Goal: Communication & Community: Answer question/provide support

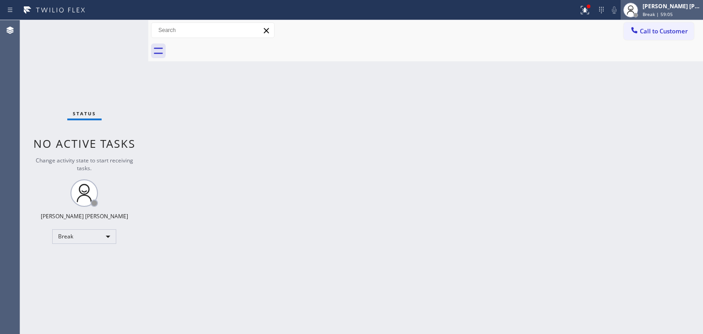
click at [687, 4] on div "[PERSON_NAME] [PERSON_NAME]" at bounding box center [672, 6] width 58 height 8
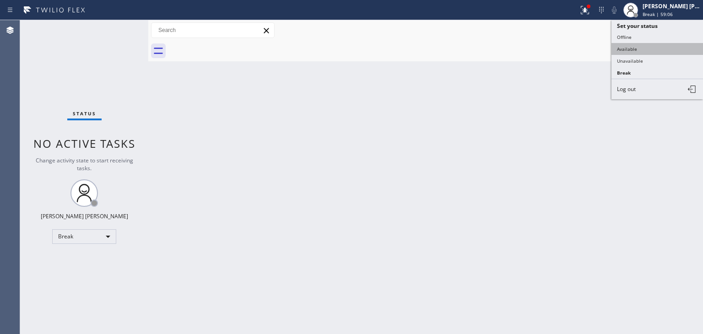
click at [639, 46] on button "Available" at bounding box center [658, 49] width 92 height 12
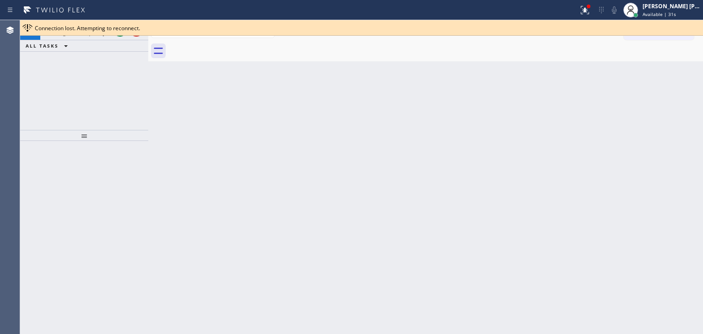
click at [122, 35] on div at bounding box center [361, 35] width 683 height 0
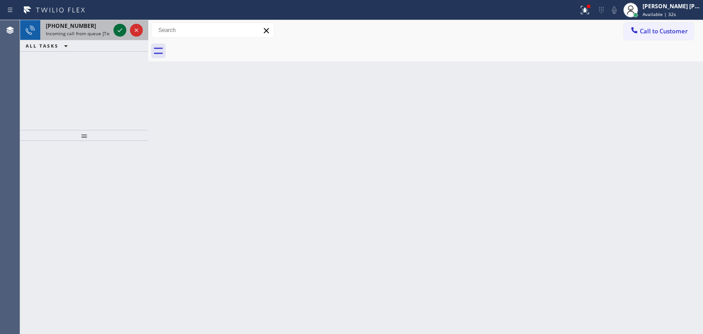
click at [120, 27] on icon at bounding box center [119, 30] width 11 height 11
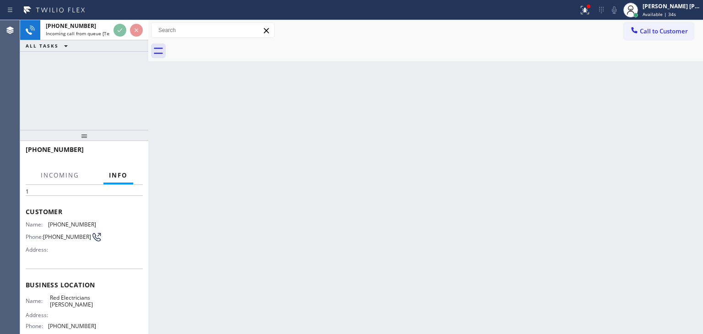
scroll to position [92, 0]
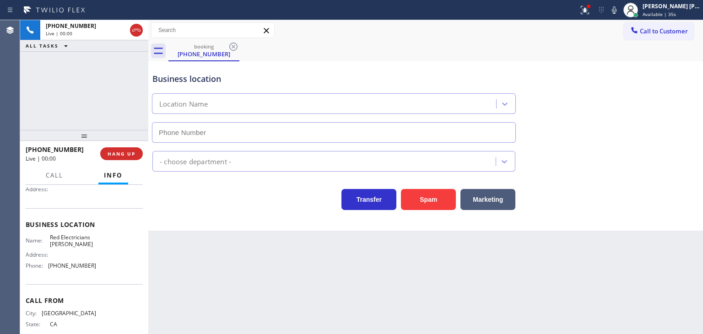
type input "[PHONE_NUMBER]"
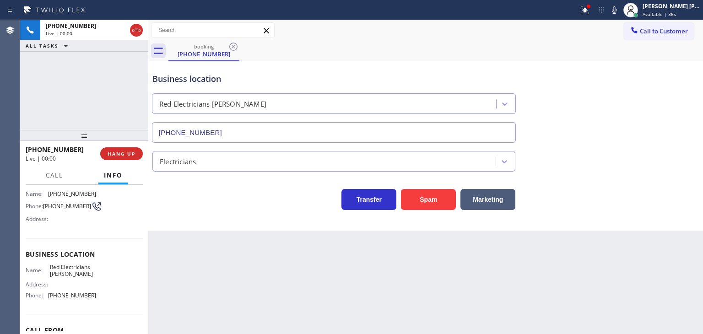
scroll to position [46, 0]
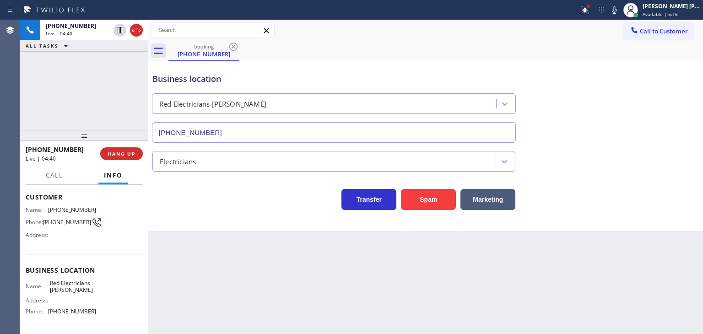
click at [683, 103] on div "Business location Red Electricians [PERSON_NAME] [PHONE_NUMBER]" at bounding box center [426, 101] width 550 height 83
drag, startPoint x: 79, startPoint y: 149, endPoint x: 33, endPoint y: 147, distance: 45.9
click at [33, 147] on div "[PHONE_NUMBER]" at bounding box center [60, 149] width 68 height 9
copy span "7608353805"
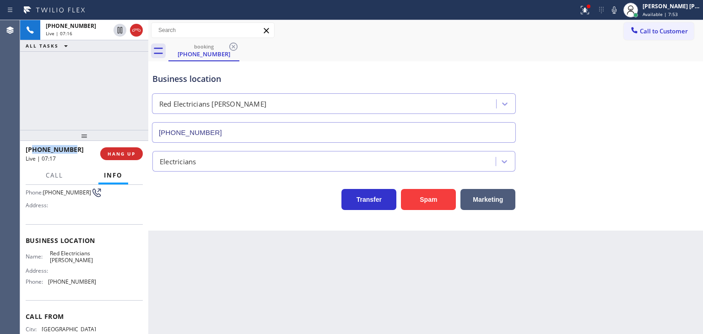
scroll to position [92, 0]
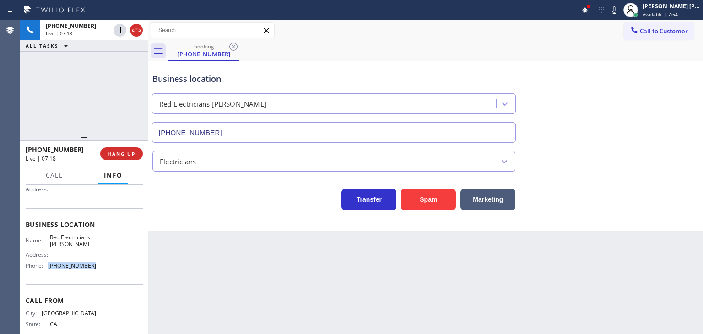
drag, startPoint x: 96, startPoint y: 266, endPoint x: 49, endPoint y: 263, distance: 47.2
click at [49, 263] on div "Name: Red Electricians [PERSON_NAME] Address: Phone: [PHONE_NUMBER]" at bounding box center [84, 253] width 117 height 39
copy span "[PHONE_NUMBER]"
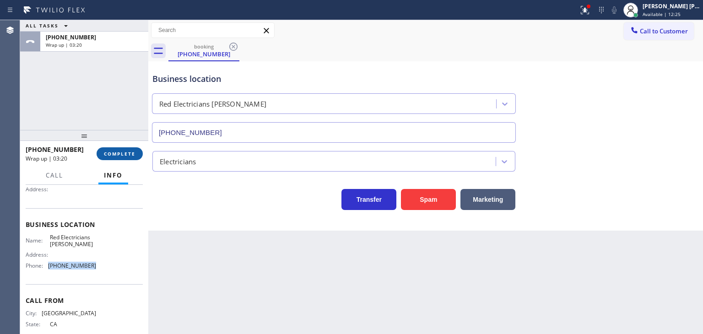
click at [133, 148] on button "COMPLETE" at bounding box center [120, 153] width 46 height 13
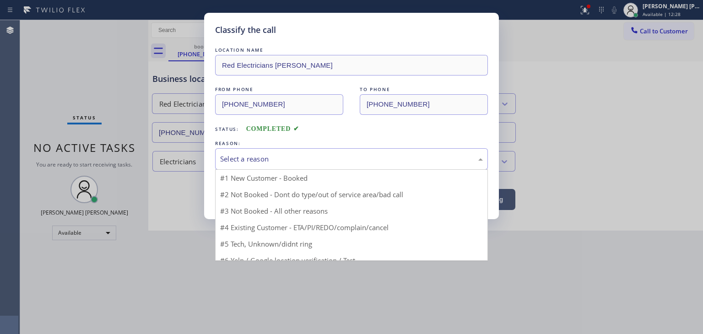
click at [246, 164] on div "Select a reason" at bounding box center [351, 159] width 273 height 22
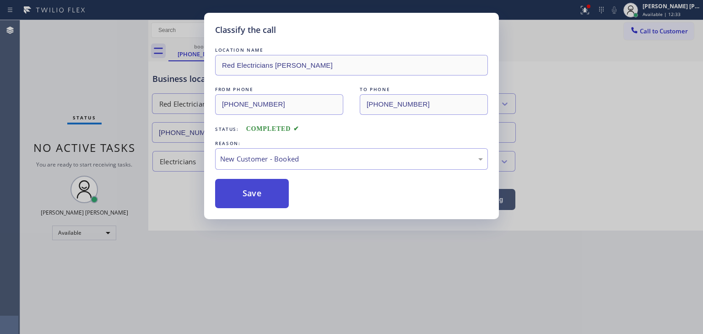
drag, startPoint x: 249, startPoint y: 195, endPoint x: 253, endPoint y: 194, distance: 4.8
click at [248, 195] on button "Save" at bounding box center [252, 193] width 74 height 29
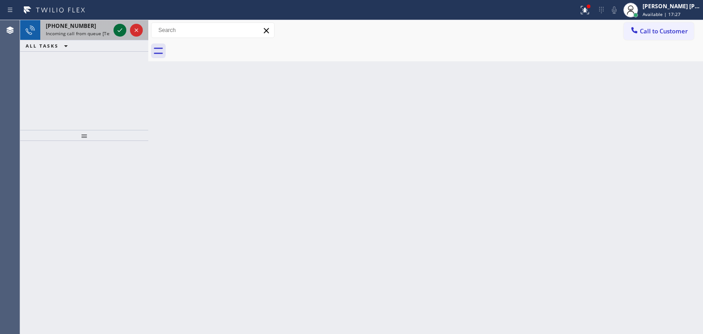
click at [122, 28] on icon at bounding box center [119, 30] width 11 height 11
click at [119, 33] on icon at bounding box center [119, 30] width 11 height 11
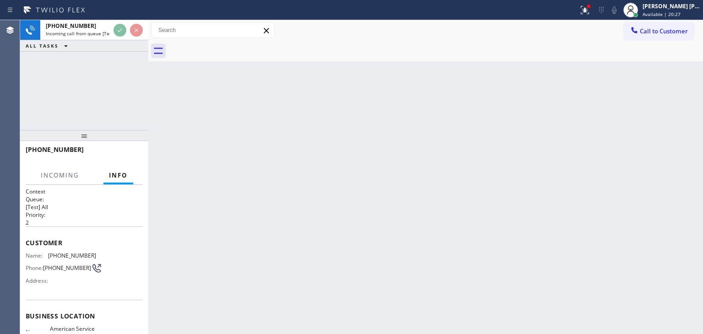
scroll to position [92, 0]
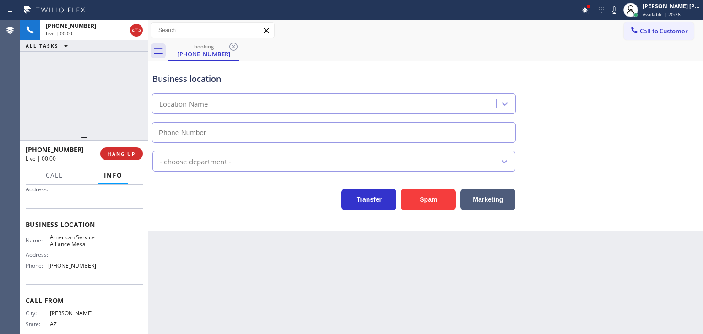
type input "[PHONE_NUMBER]"
click at [617, 11] on icon at bounding box center [614, 9] width 5 height 7
click at [618, 11] on rect at bounding box center [614, 9] width 6 height 6
drag, startPoint x: 672, startPoint y: 111, endPoint x: 668, endPoint y: 103, distance: 8.6
click at [672, 111] on div "Business location American Service Alliance Mesa [PHONE_NUMBER]" at bounding box center [426, 101] width 550 height 83
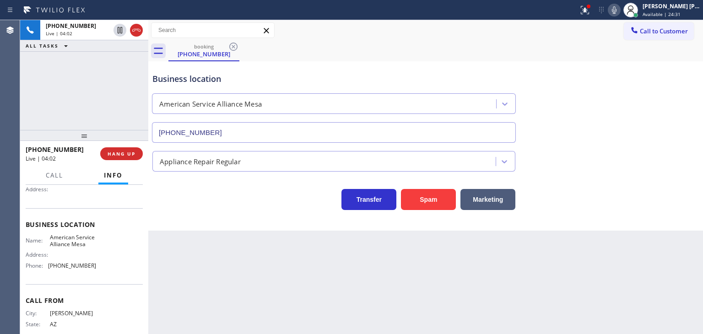
click at [620, 13] on icon at bounding box center [614, 10] width 11 height 11
drag, startPoint x: 683, startPoint y: 90, endPoint x: 672, endPoint y: 66, distance: 26.6
click at [683, 90] on div "Business location American Service Alliance Mesa [PHONE_NUMBER]" at bounding box center [426, 101] width 550 height 83
click at [620, 8] on icon at bounding box center [614, 10] width 11 height 11
drag, startPoint x: 79, startPoint y: 149, endPoint x: 34, endPoint y: 146, distance: 45.0
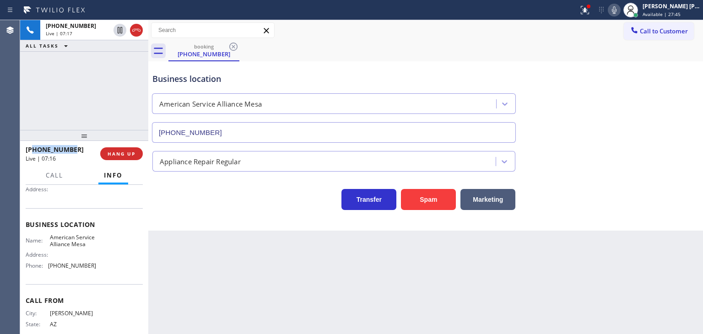
click at [34, 146] on div "[PHONE_NUMBER]" at bounding box center [60, 149] width 68 height 9
copy span "4802767111"
drag, startPoint x: 90, startPoint y: 272, endPoint x: 49, endPoint y: 271, distance: 40.8
click at [49, 269] on span "[PHONE_NUMBER]" at bounding box center [72, 265] width 48 height 7
copy span "[PHONE_NUMBER]"
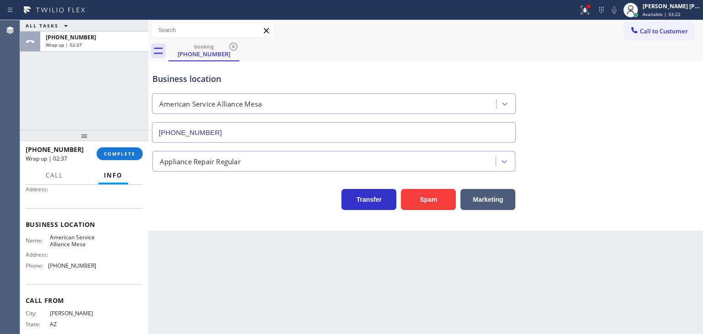
click at [117, 147] on div "[PHONE_NUMBER] Wrap up | 02:37 COMPLETE" at bounding box center [84, 154] width 117 height 24
click at [119, 150] on button "COMPLETE" at bounding box center [120, 153] width 46 height 13
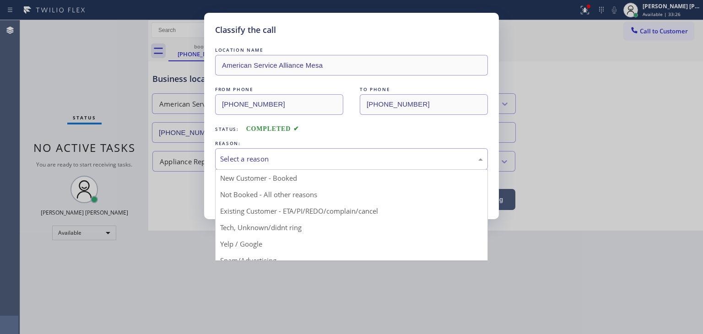
click at [253, 163] on div "Select a reason" at bounding box center [351, 159] width 263 height 11
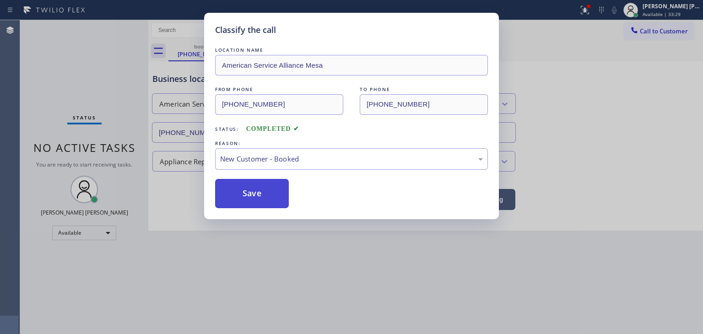
click at [265, 187] on button "Save" at bounding box center [252, 193] width 74 height 29
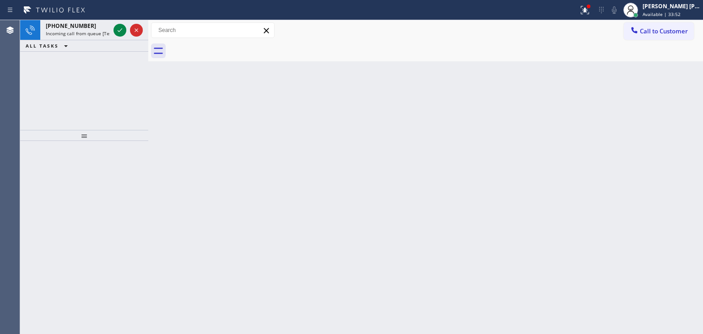
drag, startPoint x: 120, startPoint y: 30, endPoint x: 125, endPoint y: 64, distance: 34.6
click at [120, 30] on icon at bounding box center [119, 30] width 11 height 11
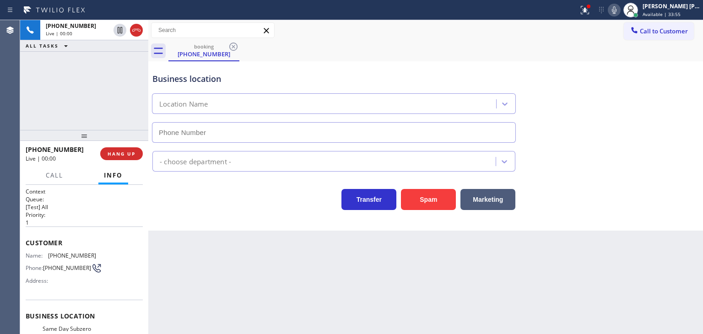
scroll to position [46, 0]
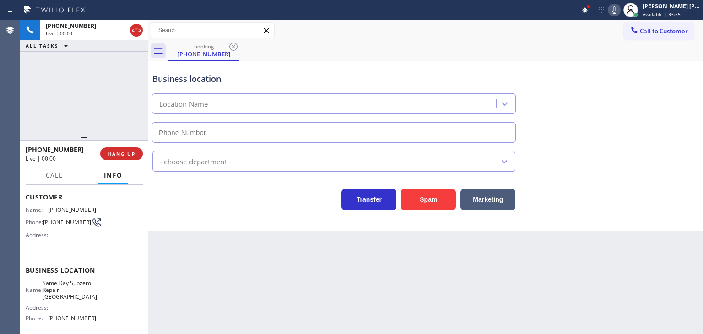
type input "[PHONE_NUMBER]"
click at [650, 201] on div "Transfer Spam Marketing" at bounding box center [426, 195] width 550 height 29
click at [57, 176] on span "Call" at bounding box center [54, 175] width 17 height 8
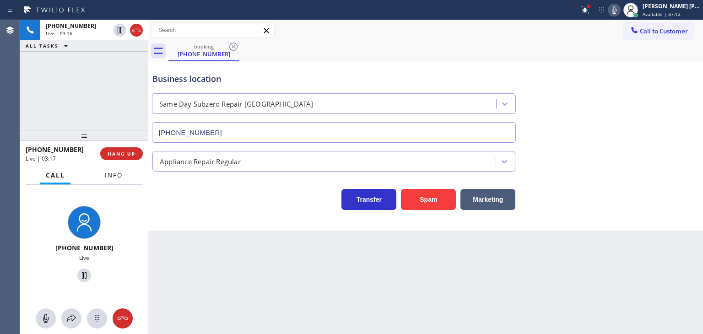
click at [115, 175] on span "Info" at bounding box center [114, 175] width 18 height 8
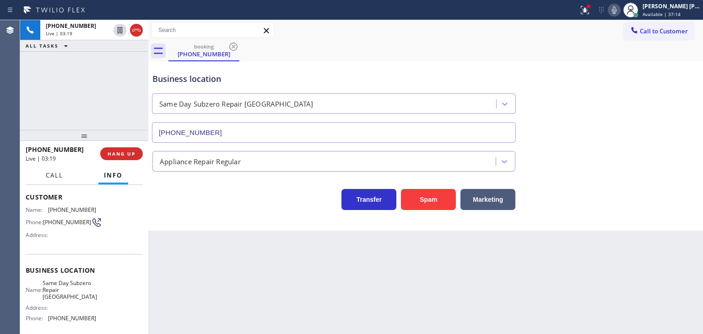
click at [55, 173] on span "Call" at bounding box center [54, 175] width 17 height 8
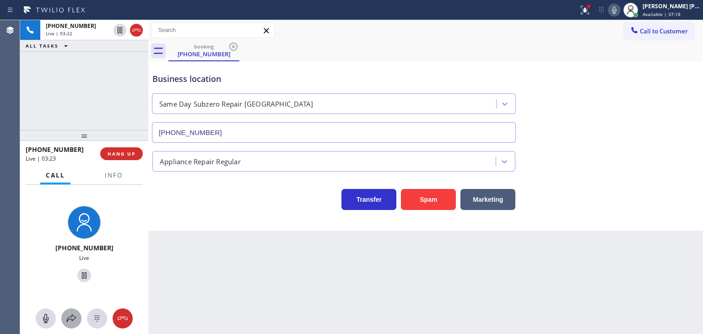
click at [66, 323] on icon at bounding box center [71, 318] width 11 height 11
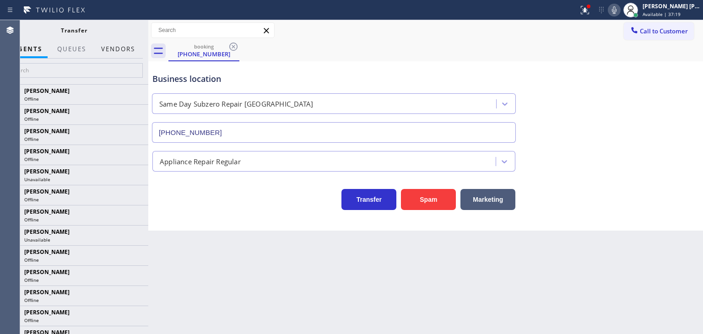
click at [122, 53] on button "Vendors" at bounding box center [118, 49] width 45 height 18
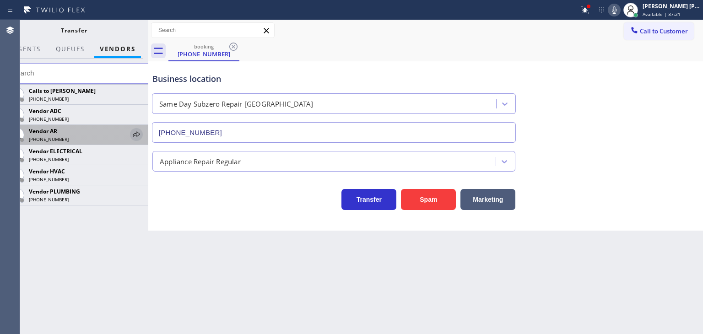
click at [136, 136] on icon at bounding box center [136, 134] width 11 height 11
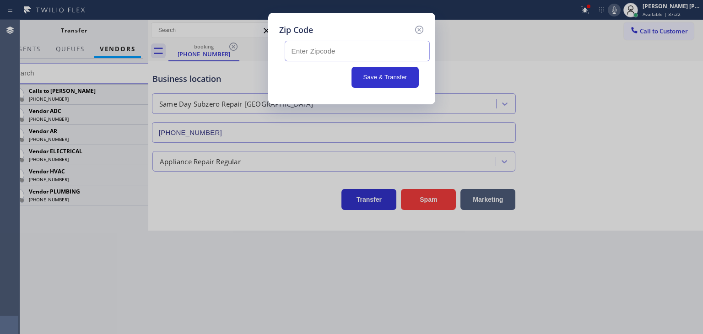
click at [397, 57] on input "text" at bounding box center [357, 51] width 145 height 21
type input "17603"
click at [397, 74] on button "Save & Transfer" at bounding box center [385, 77] width 67 height 21
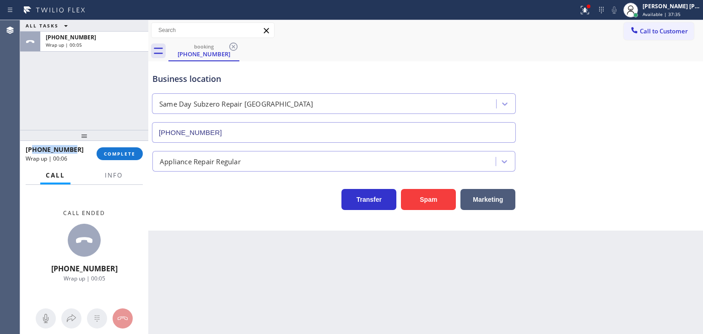
drag, startPoint x: 78, startPoint y: 151, endPoint x: 35, endPoint y: 145, distance: 43.8
click at [35, 145] on div "[PHONE_NUMBER]" at bounding box center [58, 149] width 65 height 9
copy span "5709515461"
click at [115, 173] on span "Info" at bounding box center [114, 175] width 18 height 8
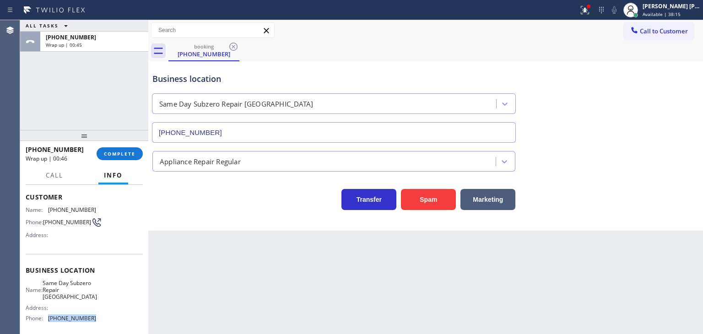
drag, startPoint x: 90, startPoint y: 316, endPoint x: 49, endPoint y: 321, distance: 41.0
click at [49, 321] on span "[PHONE_NUMBER]" at bounding box center [72, 318] width 48 height 7
copy span "[PHONE_NUMBER]"
click at [127, 153] on span "COMPLETE" at bounding box center [120, 154] width 32 height 6
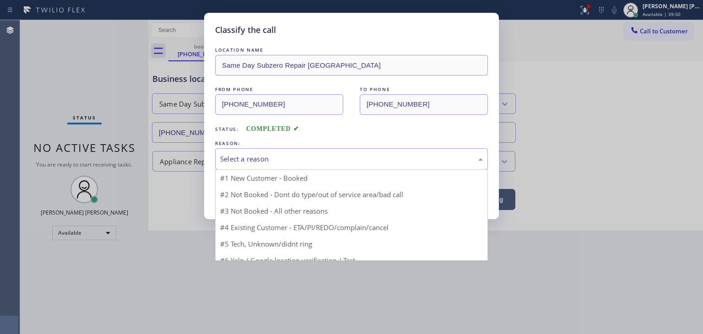
click at [251, 154] on div "Select a reason" at bounding box center [351, 159] width 263 height 11
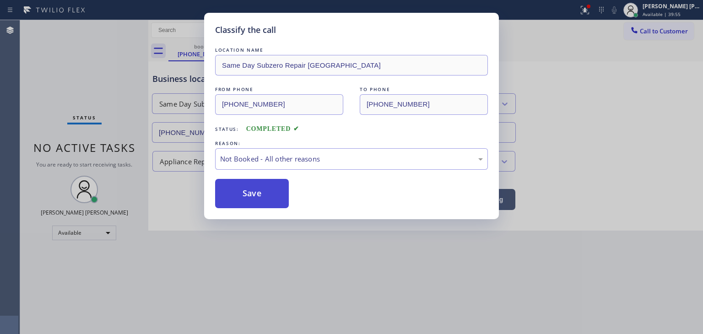
click at [243, 197] on button "Save" at bounding box center [252, 193] width 74 height 29
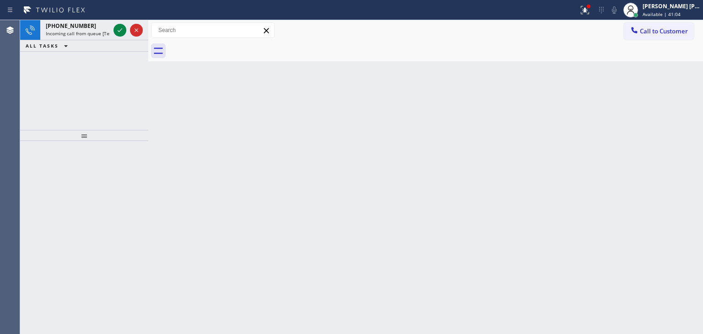
drag, startPoint x: 123, startPoint y: 29, endPoint x: 127, endPoint y: 76, distance: 47.8
click at [123, 29] on icon at bounding box center [119, 30] width 11 height 11
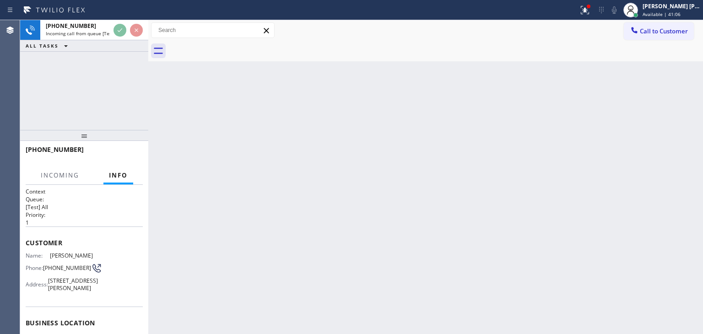
scroll to position [92, 0]
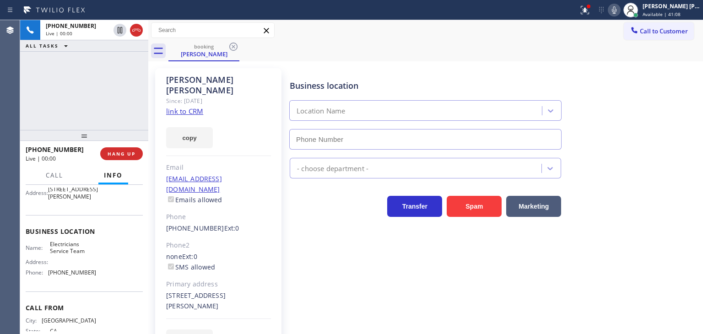
type input "[PHONE_NUMBER]"
click at [191, 107] on link "link to CRM" at bounding box center [184, 111] width 37 height 9
click at [620, 6] on icon at bounding box center [614, 10] width 11 height 11
click at [670, 98] on div "Business location Electricians Service Team [PHONE_NUMBER]" at bounding box center [494, 108] width 413 height 83
click at [654, 162] on div "Electricians" at bounding box center [494, 166] width 413 height 24
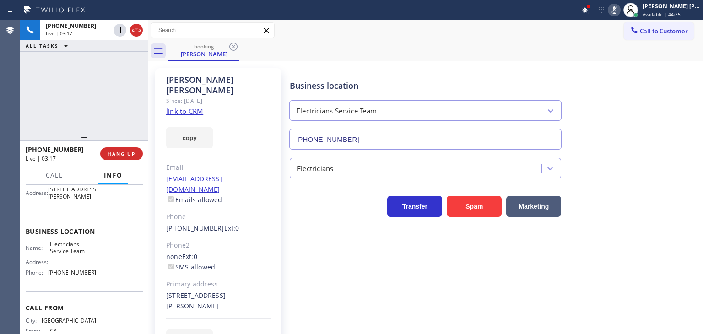
click at [620, 10] on icon at bounding box center [614, 10] width 11 height 11
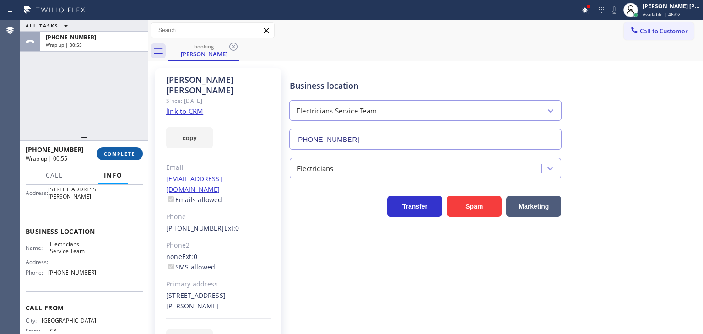
click at [130, 154] on span "COMPLETE" at bounding box center [120, 154] width 32 height 6
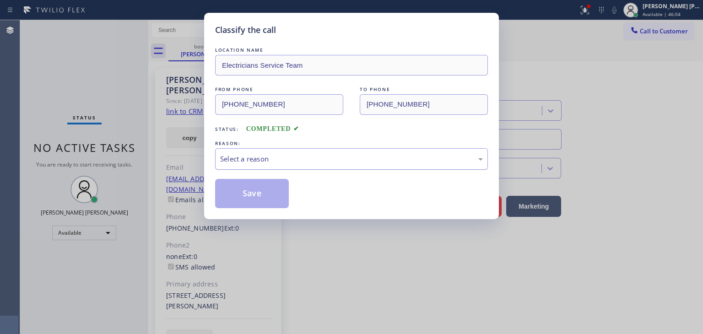
click at [280, 155] on div "Select a reason" at bounding box center [351, 159] width 263 height 11
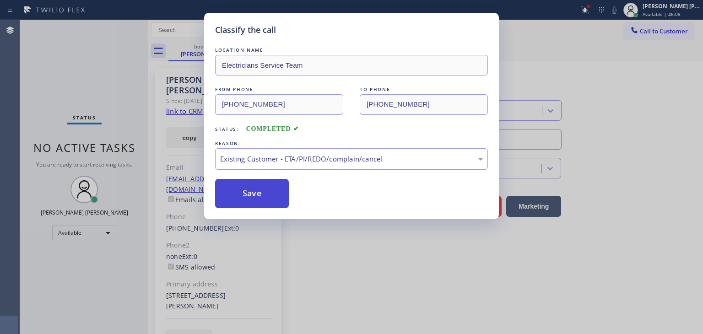
click at [256, 190] on button "Save" at bounding box center [252, 193] width 74 height 29
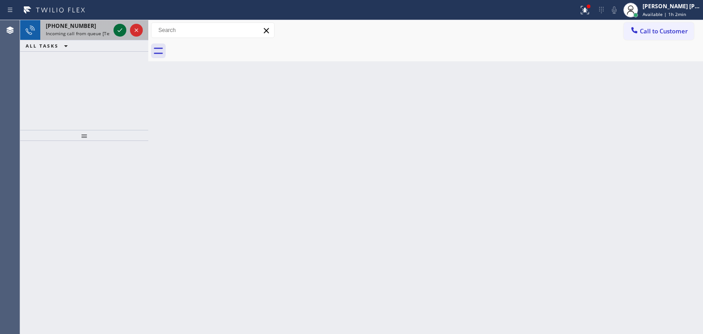
click at [117, 30] on icon at bounding box center [119, 30] width 11 height 11
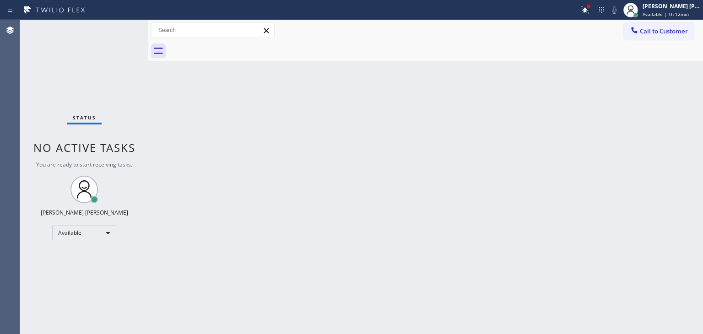
click at [670, 29] on span "Call to Customer" at bounding box center [664, 31] width 48 height 8
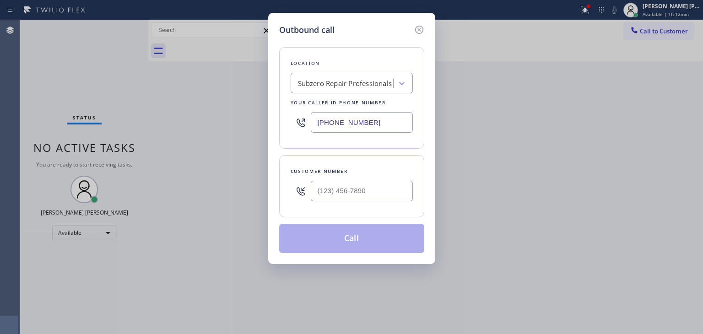
drag, startPoint x: 390, startPoint y: 119, endPoint x: 255, endPoint y: 129, distance: 135.0
click at [255, 129] on div "Outbound call Location Subzero Repair Professionals Your caller id phone number…" at bounding box center [351, 167] width 703 height 334
paste input "310) 388-4067"
type input "[PHONE_NUMBER]"
type input "(___) ___-____"
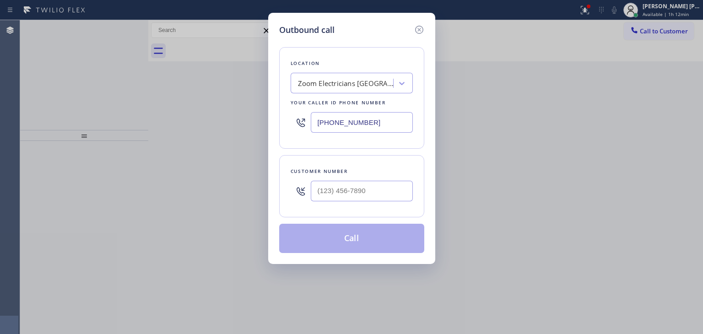
type input "(___) ___-____"
drag, startPoint x: 422, startPoint y: 33, endPoint x: 368, endPoint y: 28, distance: 53.7
click at [418, 30] on icon at bounding box center [419, 29] width 11 height 11
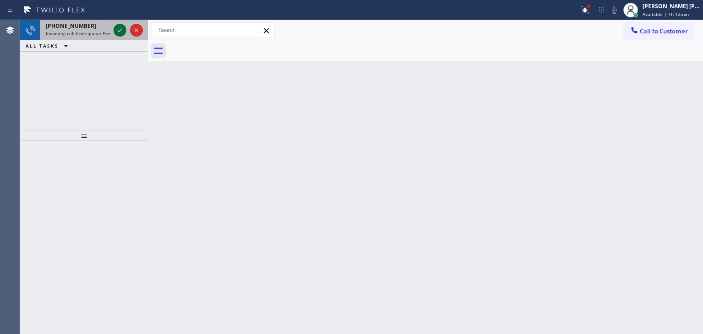
type input "[PHONE_NUMBER]"
click at [117, 28] on icon at bounding box center [119, 30] width 11 height 11
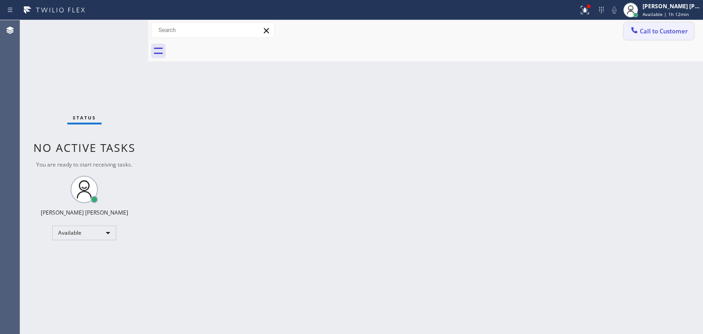
click at [673, 37] on button "Call to Customer" at bounding box center [659, 30] width 70 height 17
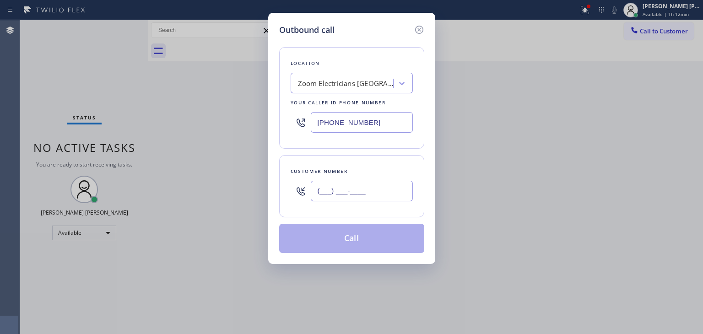
click at [346, 194] on input "(___) ___-____" at bounding box center [362, 191] width 102 height 21
paste input "310) 923-4430"
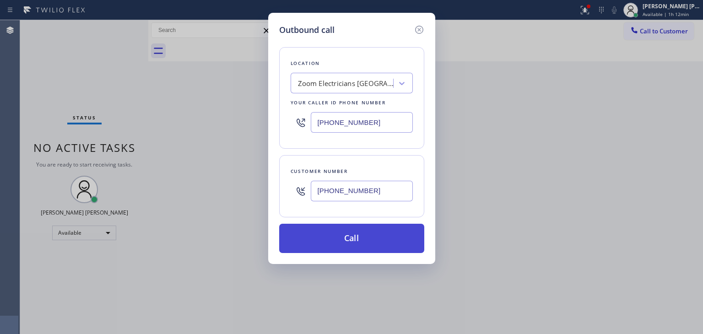
type input "[PHONE_NUMBER]"
click at [370, 232] on button "Call" at bounding box center [351, 238] width 145 height 29
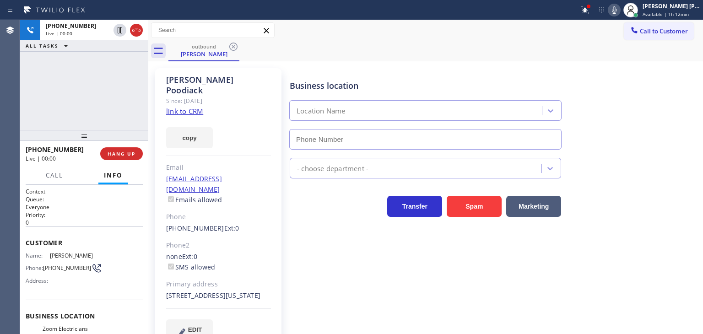
type input "[PHONE_NUMBER]"
click at [161, 139] on div "[PERSON_NAME] Since: [DATE] link to CRM copy Email [EMAIL_ADDRESS][DOMAIN_NAME]…" at bounding box center [218, 209] width 126 height 283
click at [126, 99] on div "[PHONE_NUMBER] Live | 03:03 ALL TASKS ALL TASKS ACTIVE TASKS TASKS IN WRAP UP" at bounding box center [84, 75] width 128 height 110
click at [620, 7] on icon at bounding box center [614, 10] width 11 height 11
click at [620, 10] on icon at bounding box center [614, 10] width 11 height 11
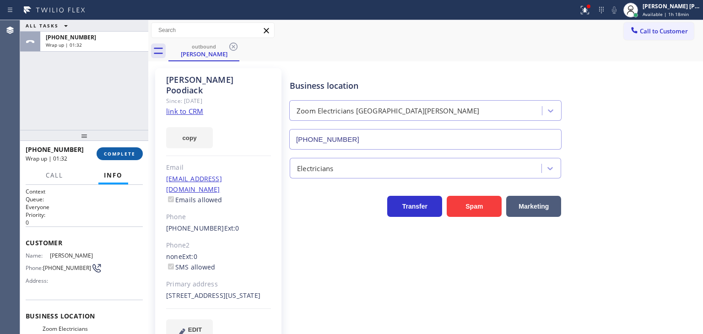
click at [115, 158] on button "COMPLETE" at bounding box center [120, 153] width 46 height 13
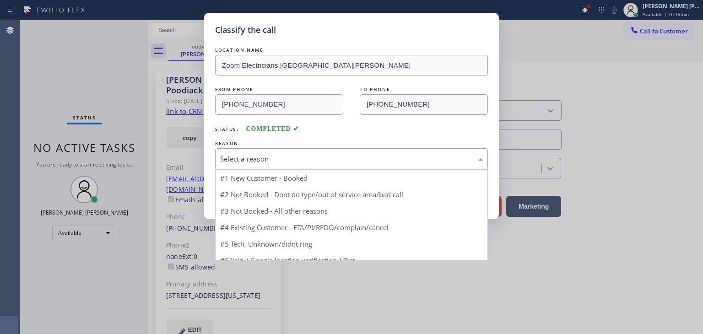
click at [240, 157] on div "Select a reason" at bounding box center [351, 159] width 263 height 11
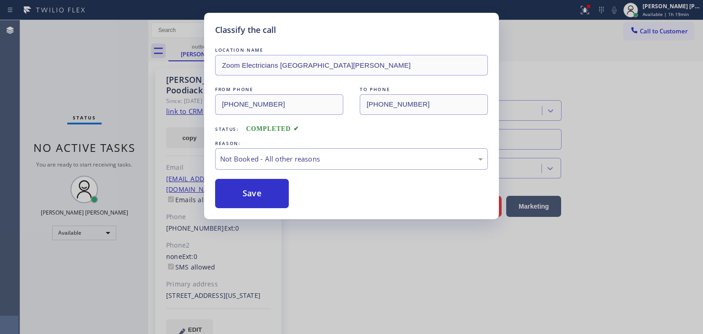
click at [263, 191] on button "Save" at bounding box center [252, 193] width 74 height 29
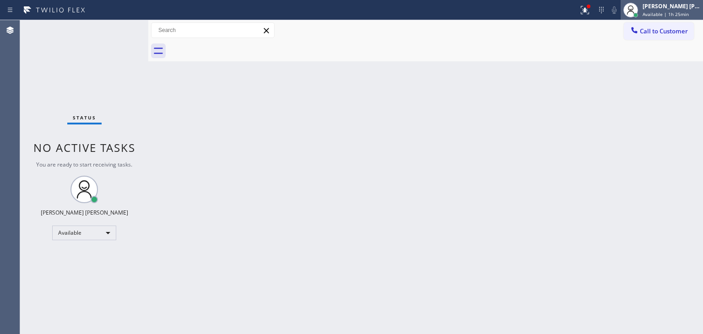
click at [674, 5] on div "[PERSON_NAME] [PERSON_NAME]" at bounding box center [672, 6] width 58 height 8
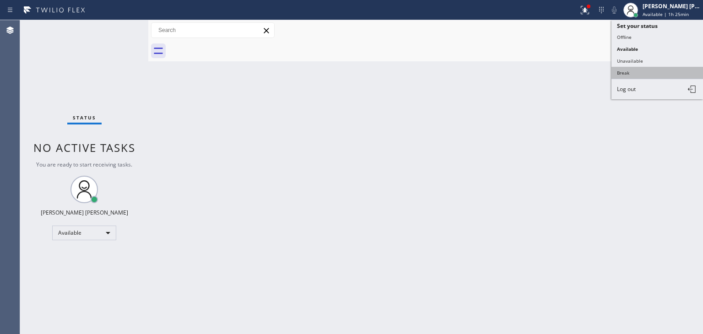
click at [633, 69] on button "Break" at bounding box center [658, 73] width 92 height 12
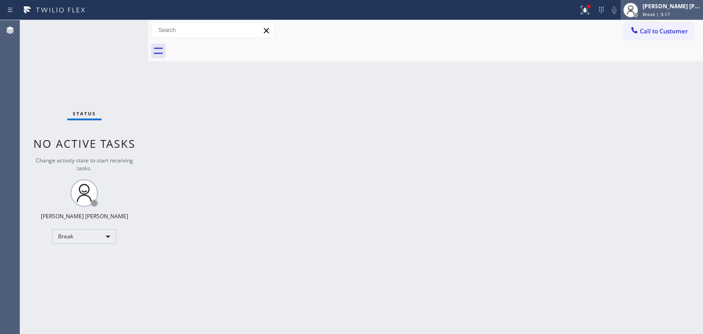
click at [683, 10] on div "[PERSON_NAME] [PERSON_NAME]" at bounding box center [672, 6] width 58 height 8
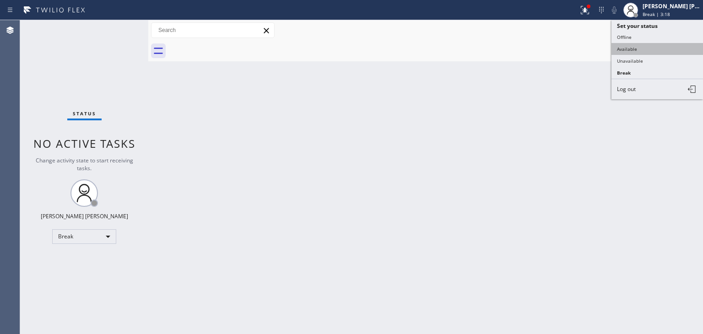
click at [644, 44] on button "Available" at bounding box center [658, 49] width 92 height 12
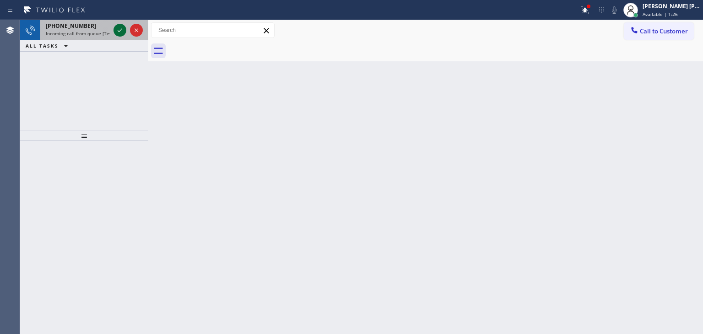
click at [123, 33] on icon at bounding box center [119, 30] width 11 height 11
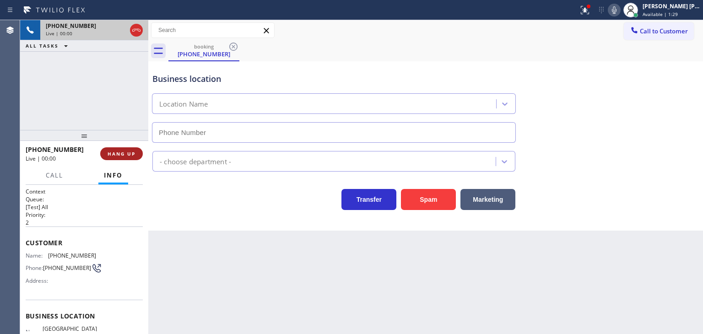
type input "[PHONE_NUMBER]"
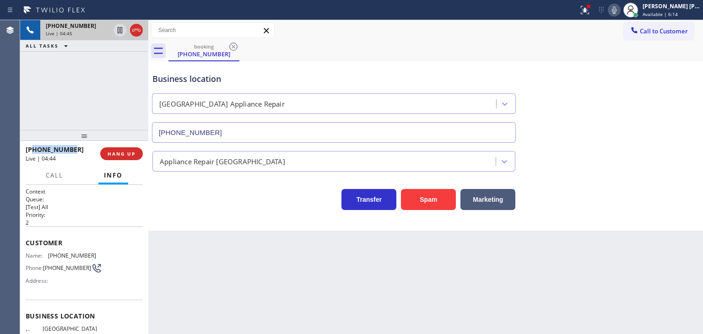
drag, startPoint x: 77, startPoint y: 148, endPoint x: 34, endPoint y: 147, distance: 43.1
click at [34, 147] on div "[PHONE_NUMBER]" at bounding box center [60, 149] width 68 height 9
copy span "7738274331"
click at [670, 13] on span "Available | 6:39" at bounding box center [660, 14] width 35 height 6
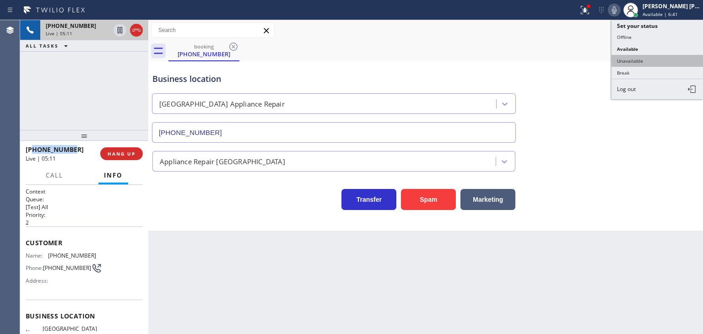
click at [663, 59] on button "Unavailable" at bounding box center [658, 61] width 92 height 12
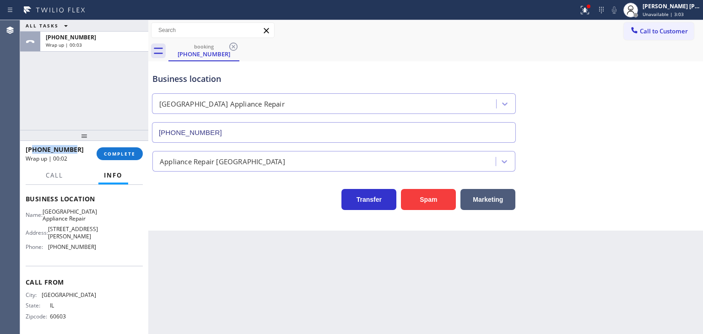
scroll to position [122, 0]
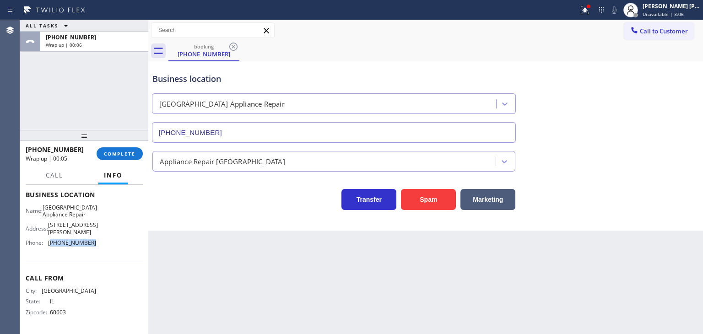
drag, startPoint x: 94, startPoint y: 248, endPoint x: 51, endPoint y: 244, distance: 43.2
click at [51, 244] on div "Name: [GEOGRAPHIC_DATA] Appliance Repair Address: [STREET_ADDRESS][PERSON_NAME]…" at bounding box center [84, 227] width 117 height 46
copy span "773) 830-4668"
click at [684, 14] on span "Unavailable | 3:35" at bounding box center [663, 14] width 41 height 6
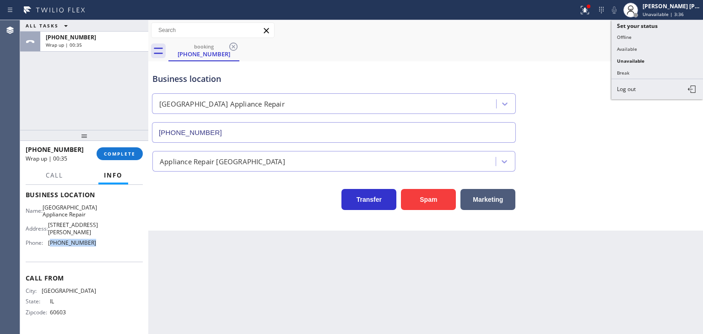
drag, startPoint x: 654, startPoint y: 49, endPoint x: 654, endPoint y: 25, distance: 24.7
click at [654, 50] on button "Available" at bounding box center [658, 49] width 92 height 12
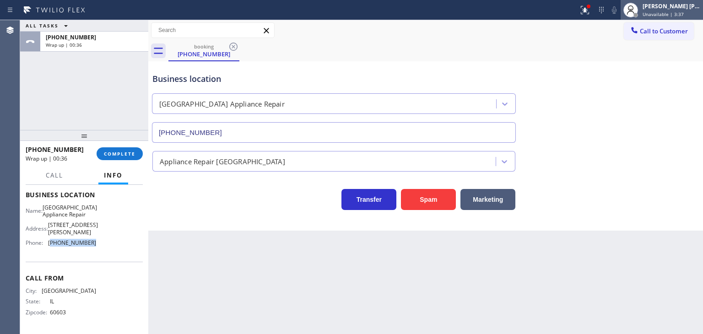
click at [656, 15] on div "[PERSON_NAME] [PERSON_NAME] Unavailable | 3:37" at bounding box center [672, 10] width 62 height 16
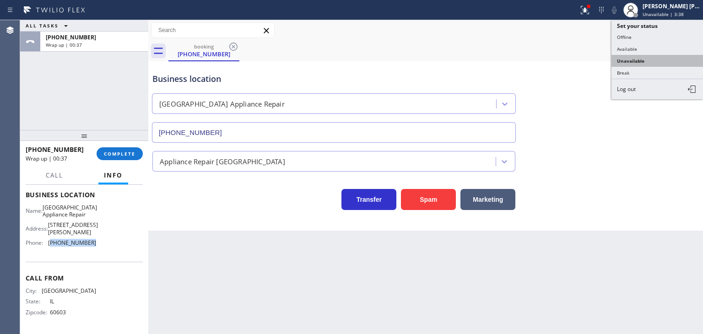
click at [646, 57] on button "Unavailable" at bounding box center [658, 61] width 92 height 12
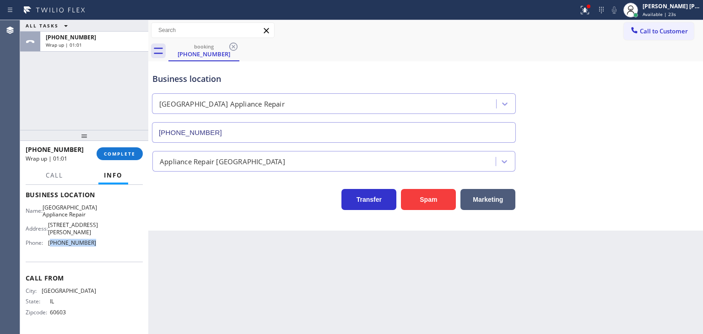
copy span "773) 830-4668"
drag, startPoint x: 95, startPoint y: 215, endPoint x: 48, endPoint y: 210, distance: 47.4
click at [48, 210] on div "Name: [GEOGRAPHIC_DATA] Appliance Repair Address: [STREET_ADDRESS][PERSON_NAME]…" at bounding box center [84, 227] width 117 height 46
copy span "[GEOGRAPHIC_DATA] Appliance Repair"
click at [118, 157] on button "COMPLETE" at bounding box center [120, 153] width 46 height 13
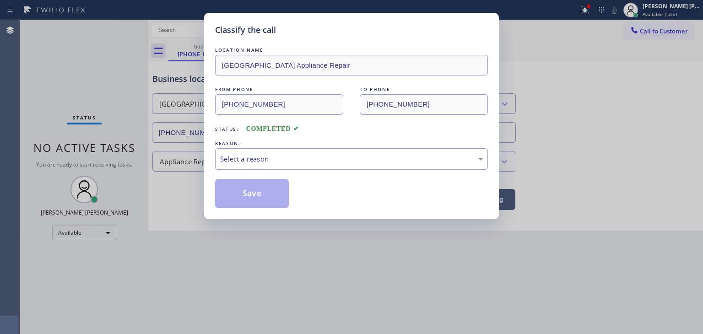
click at [238, 154] on div "Select a reason" at bounding box center [351, 159] width 263 height 11
click at [251, 188] on button "Save" at bounding box center [252, 193] width 74 height 29
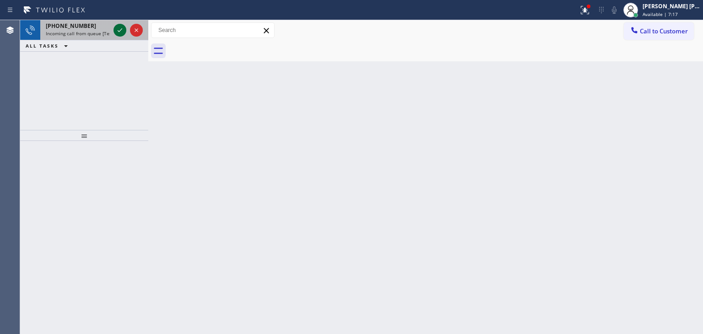
click at [121, 30] on icon at bounding box center [119, 30] width 11 height 11
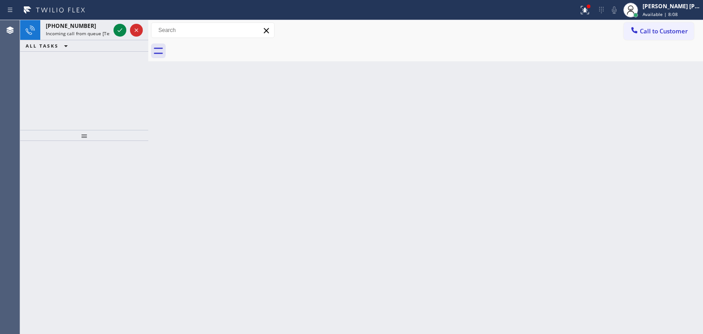
drag, startPoint x: 121, startPoint y: 27, endPoint x: 117, endPoint y: 75, distance: 47.8
click at [121, 27] on icon at bounding box center [119, 30] width 11 height 11
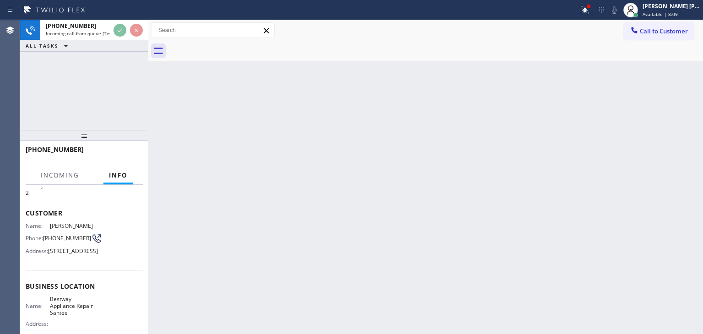
scroll to position [92, 0]
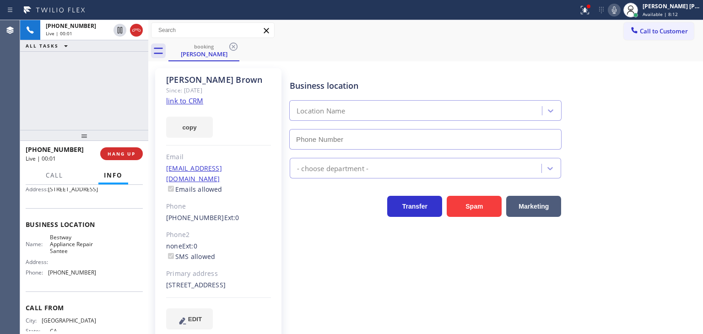
type input "[PHONE_NUMBER]"
click at [196, 101] on link "link to CRM" at bounding box center [184, 100] width 37 height 9
click at [617, 6] on icon at bounding box center [614, 9] width 5 height 7
click at [678, 94] on div "Business location Bestway Appliance Repair [GEOGRAPHIC_DATA] [PHONE_NUMBER]" at bounding box center [494, 108] width 413 height 83
click at [617, 7] on icon at bounding box center [614, 9] width 5 height 7
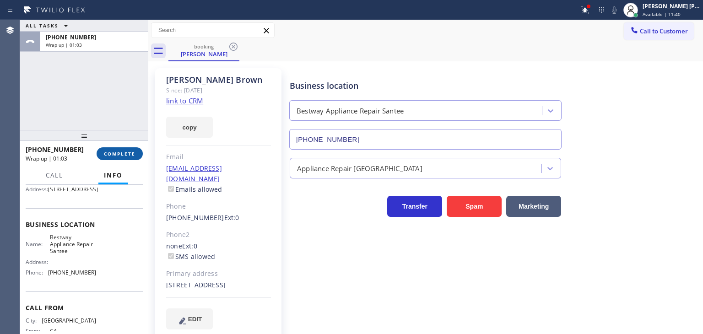
click at [112, 158] on button "COMPLETE" at bounding box center [120, 153] width 46 height 13
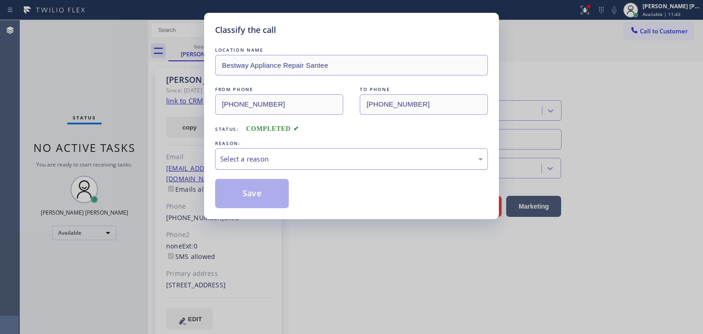
click at [287, 156] on div "Select a reason" at bounding box center [351, 159] width 263 height 11
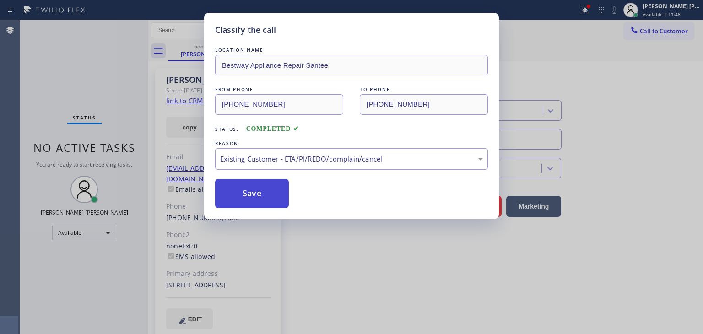
drag, startPoint x: 259, startPoint y: 201, endPoint x: 251, endPoint y: 199, distance: 7.8
click at [258, 201] on button "Save" at bounding box center [252, 193] width 74 height 29
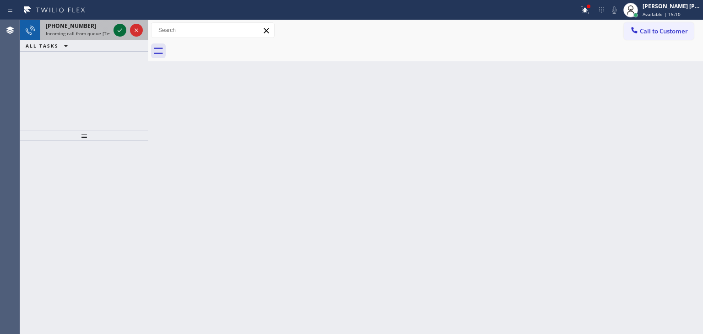
click at [120, 25] on icon at bounding box center [119, 30] width 11 height 11
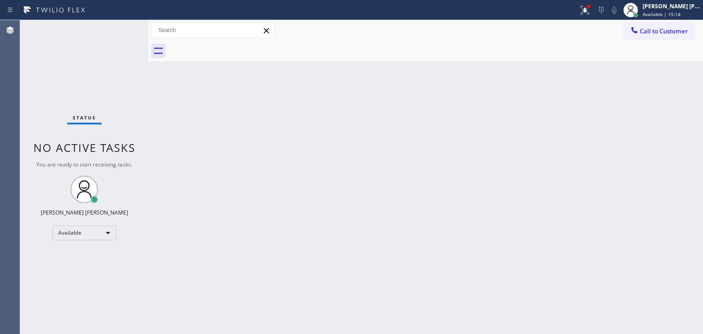
click at [121, 29] on div "Status No active tasks You are ready to start receiving tasks. [PERSON_NAME] [P…" at bounding box center [84, 177] width 128 height 314
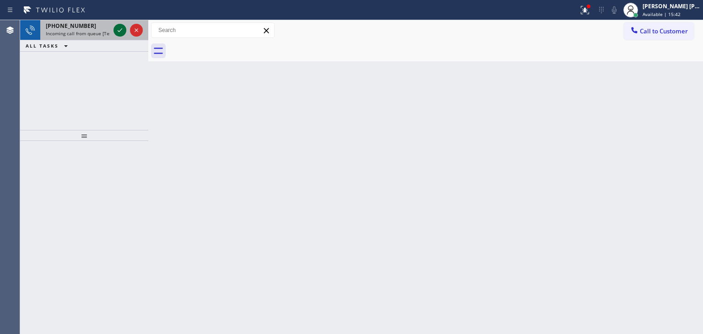
click at [120, 29] on icon at bounding box center [119, 30] width 11 height 11
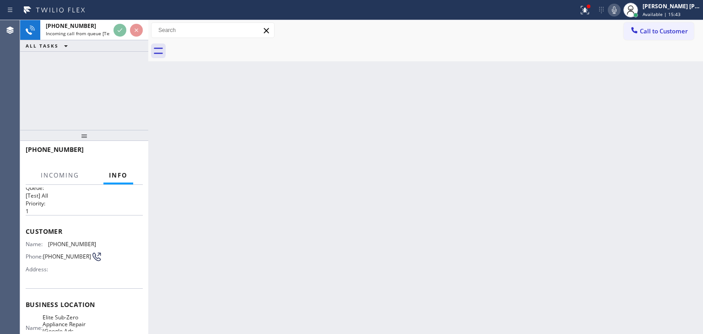
scroll to position [46, 0]
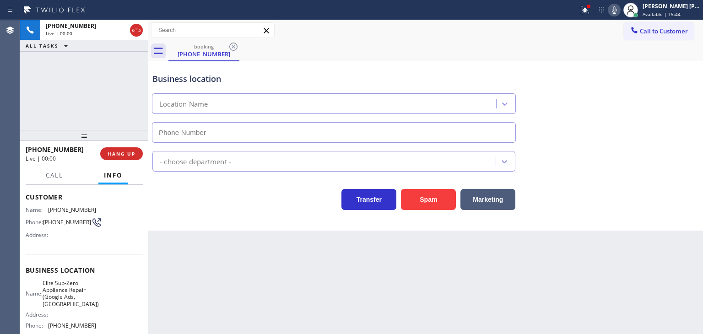
type input "[PHONE_NUMBER]"
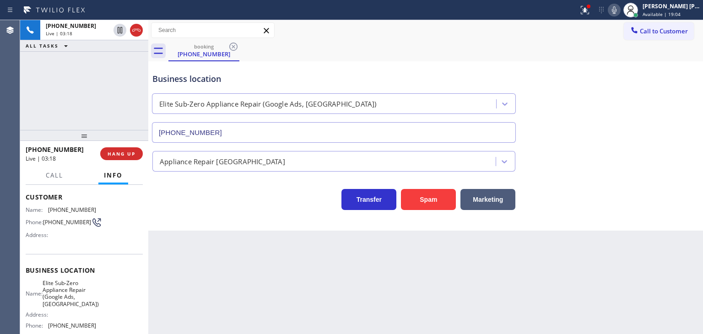
click at [620, 8] on icon at bounding box center [614, 10] width 11 height 11
drag, startPoint x: 76, startPoint y: 155, endPoint x: 35, endPoint y: 150, distance: 40.7
click at [35, 150] on div "[PHONE_NUMBER] Live | 04:58" at bounding box center [63, 154] width 75 height 24
click at [71, 154] on div "[PHONE_NUMBER]" at bounding box center [60, 149] width 68 height 9
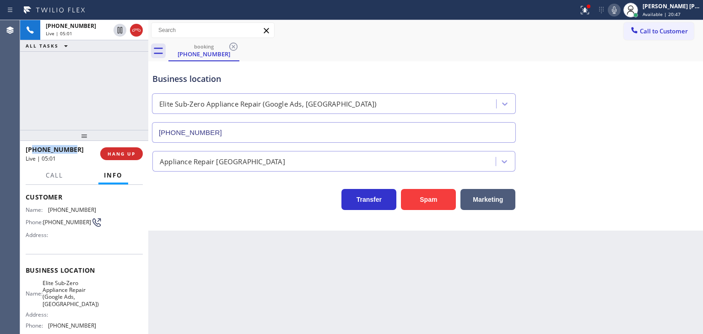
drag, startPoint x: 78, startPoint y: 149, endPoint x: 34, endPoint y: 150, distance: 44.0
click at [34, 150] on div "[PHONE_NUMBER]" at bounding box center [60, 149] width 68 height 9
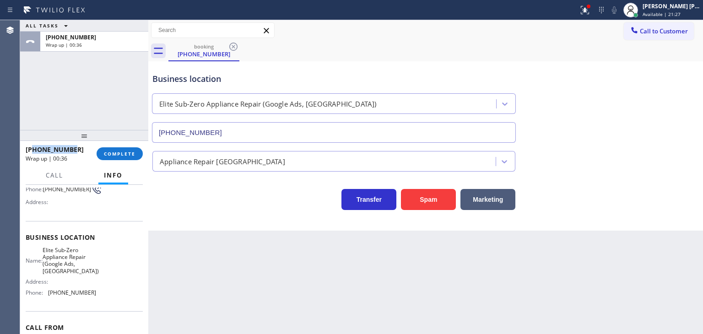
scroll to position [92, 0]
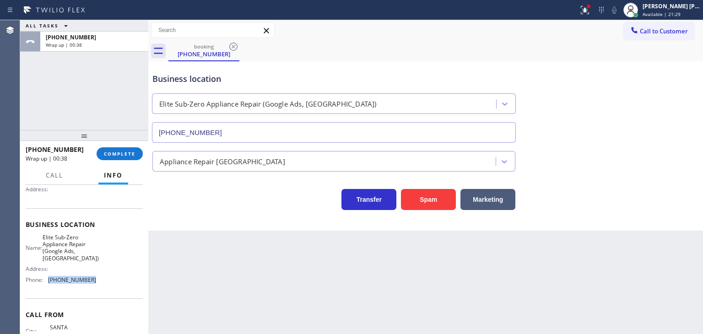
drag, startPoint x: 90, startPoint y: 273, endPoint x: 49, endPoint y: 276, distance: 40.8
click at [49, 277] on span "[PHONE_NUMBER]" at bounding box center [72, 280] width 48 height 7
click at [109, 152] on span "COMPLETE" at bounding box center [120, 154] width 32 height 6
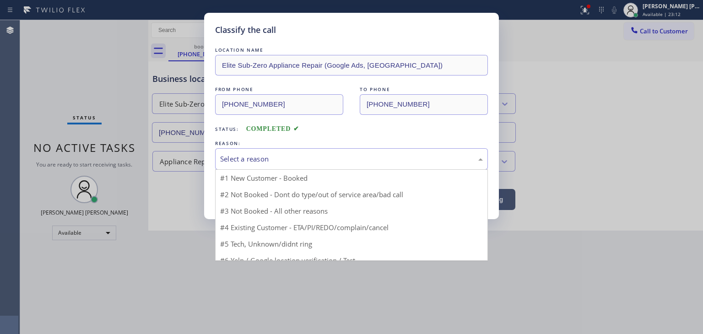
click at [253, 154] on div "Select a reason" at bounding box center [351, 159] width 263 height 11
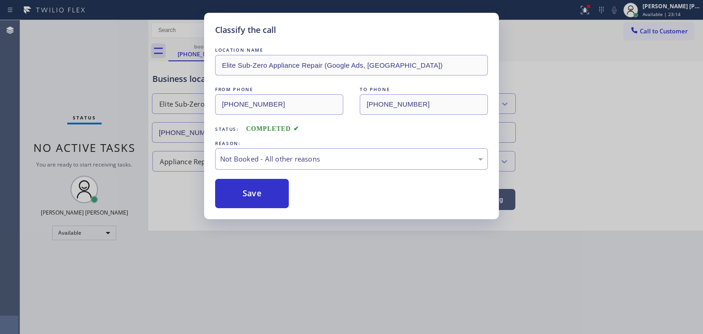
click at [250, 192] on button "Save" at bounding box center [252, 193] width 74 height 29
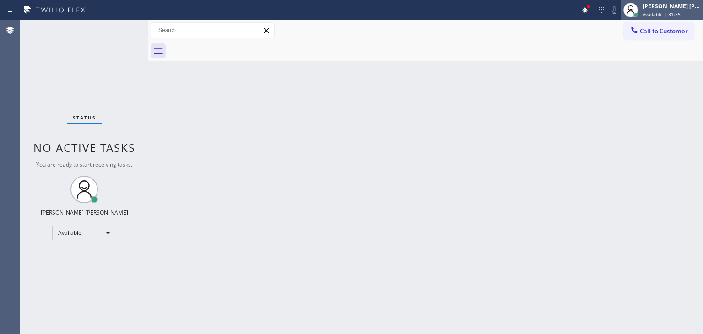
click at [672, 12] on span "Available | 31:35" at bounding box center [662, 14] width 38 height 6
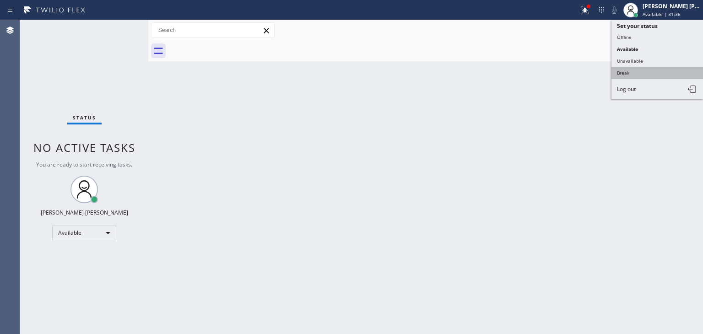
click at [642, 69] on button "Break" at bounding box center [658, 73] width 92 height 12
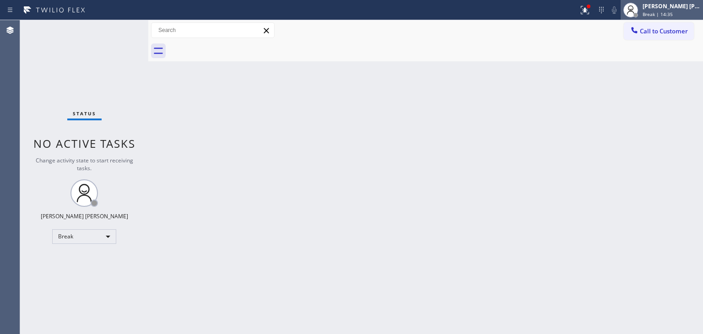
click at [673, 12] on span "Break | 14:35" at bounding box center [658, 14] width 30 height 6
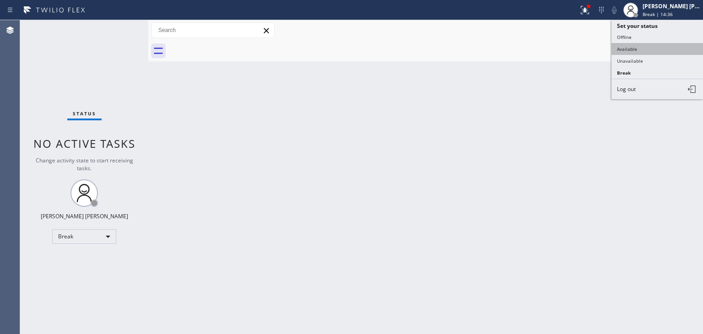
click at [650, 48] on button "Available" at bounding box center [658, 49] width 92 height 12
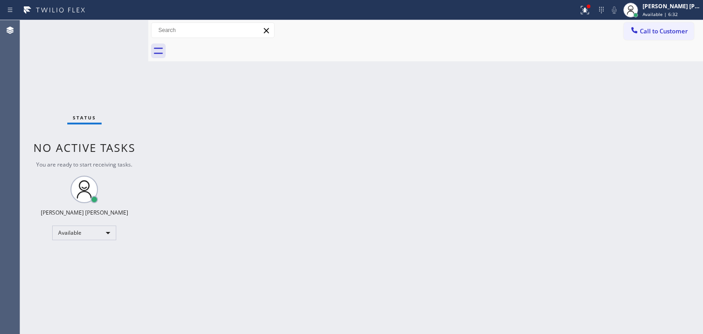
drag, startPoint x: 136, startPoint y: 32, endPoint x: 125, endPoint y: 27, distance: 10.9
click at [125, 27] on div "Status No active tasks You are ready to start receiving tasks. [PERSON_NAME] [P…" at bounding box center [84, 177] width 128 height 314
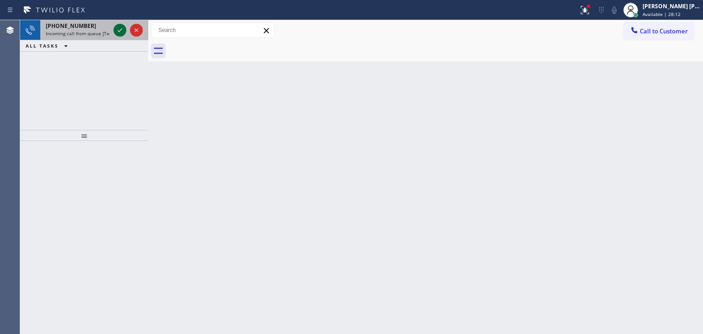
click at [121, 29] on icon at bounding box center [119, 30] width 11 height 11
click at [119, 30] on icon at bounding box center [119, 30] width 11 height 11
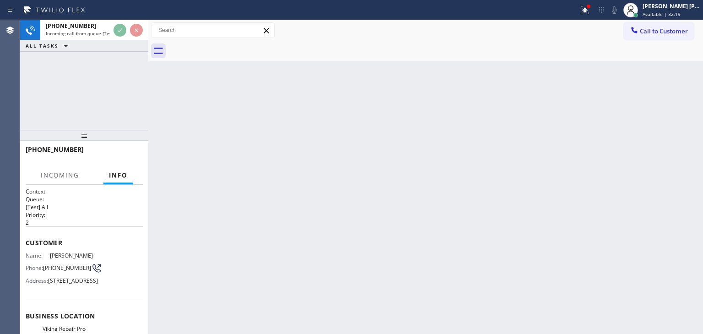
scroll to position [46, 0]
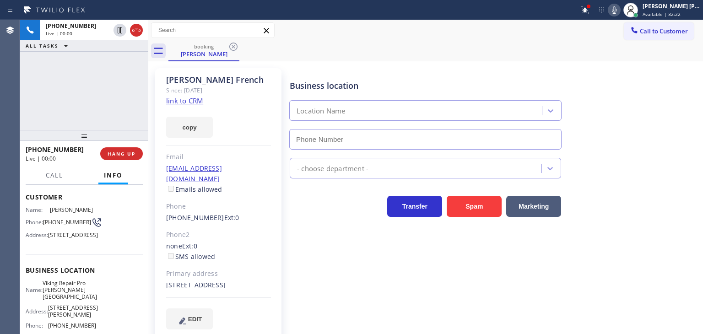
type input "[PHONE_NUMBER]"
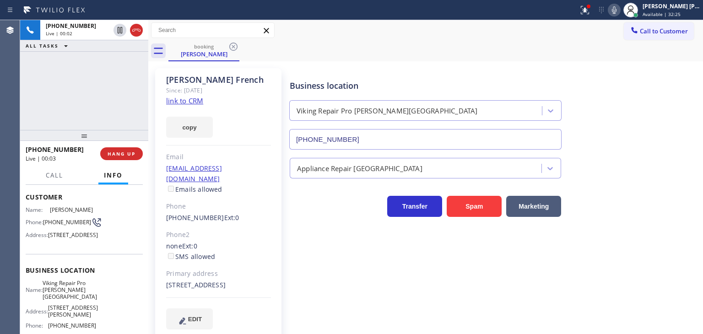
click at [198, 101] on link "link to CRM" at bounding box center [184, 100] width 37 height 9
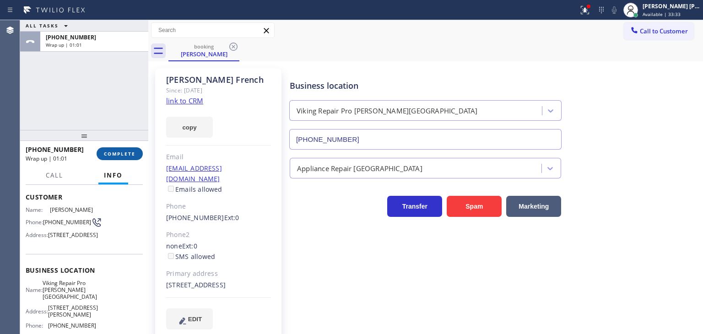
click at [120, 156] on span "COMPLETE" at bounding box center [120, 154] width 32 height 6
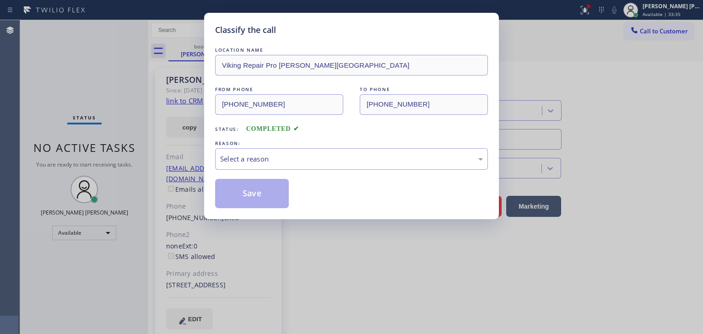
click at [252, 154] on div "Select a reason" at bounding box center [351, 159] width 263 height 11
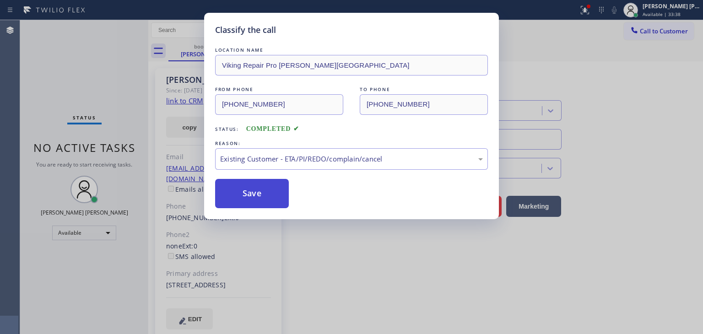
click at [251, 190] on button "Save" at bounding box center [252, 193] width 74 height 29
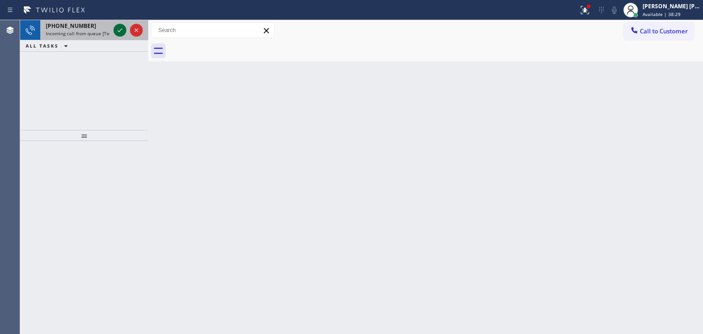
click at [121, 26] on icon at bounding box center [119, 30] width 11 height 11
click at [121, 29] on icon at bounding box center [120, 30] width 5 height 4
click at [125, 37] on div at bounding box center [128, 30] width 33 height 20
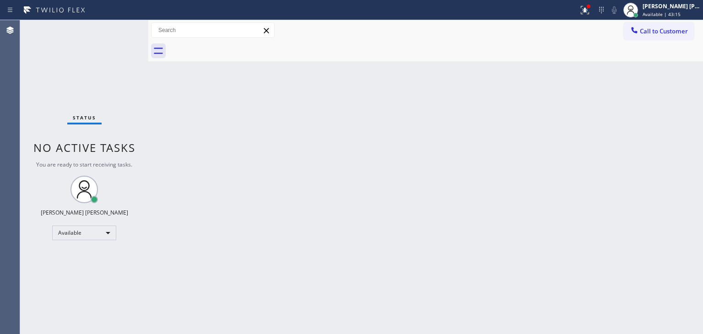
click at [122, 24] on div "Status No active tasks You are ready to start receiving tasks. [PERSON_NAME] [P…" at bounding box center [84, 177] width 128 height 314
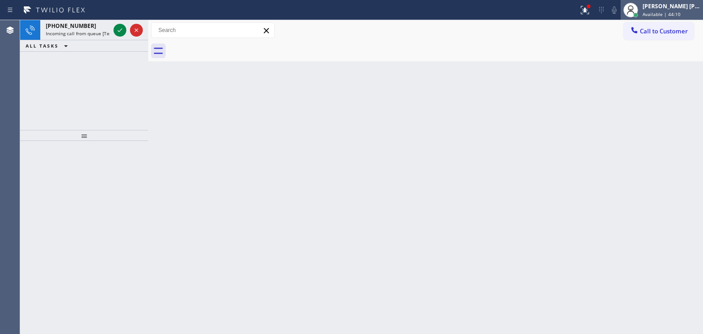
click at [692, 4] on div "[PERSON_NAME] [PERSON_NAME]" at bounding box center [672, 6] width 58 height 8
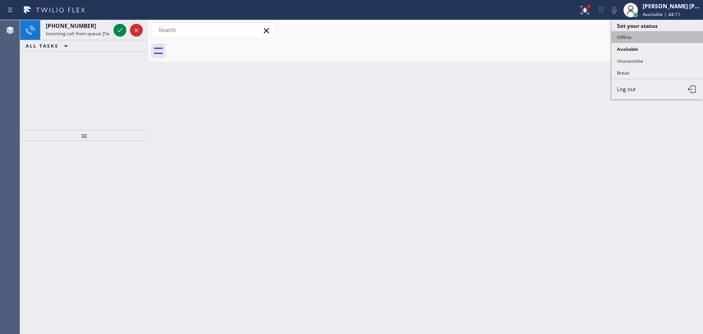
click at [656, 35] on button "Offline" at bounding box center [658, 37] width 92 height 12
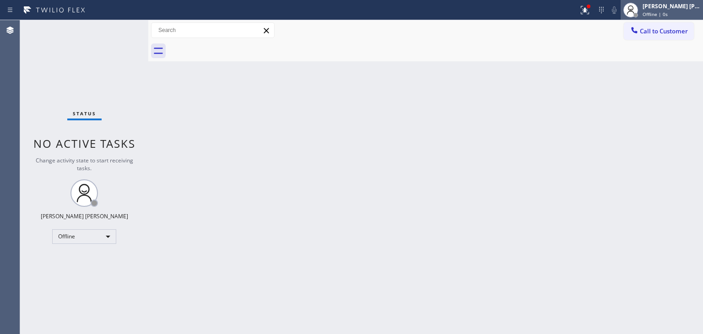
click at [665, 15] on span "Offline | 0s" at bounding box center [655, 14] width 25 height 6
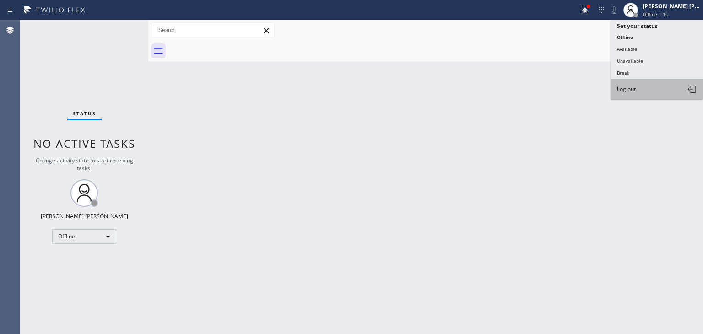
click at [635, 87] on span "Log out" at bounding box center [626, 89] width 19 height 8
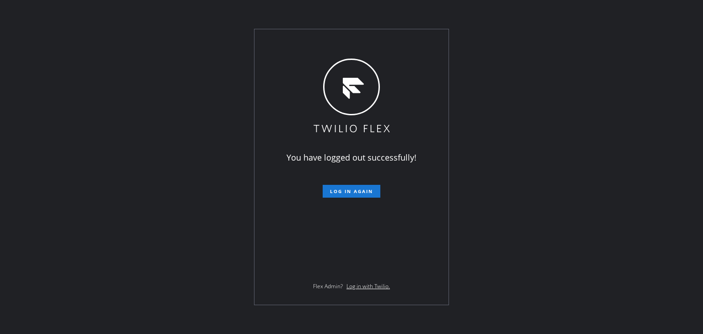
click at [678, 81] on div "You have logged out successfully! Log in again Flex Admin? Log in with Twilio." at bounding box center [351, 167] width 703 height 334
